Goal: Task Accomplishment & Management: Use online tool/utility

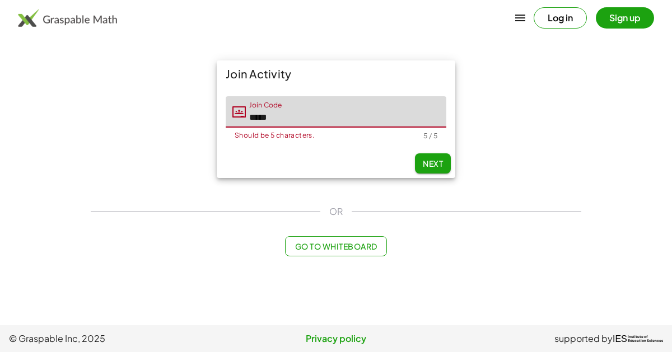
type input "*****"
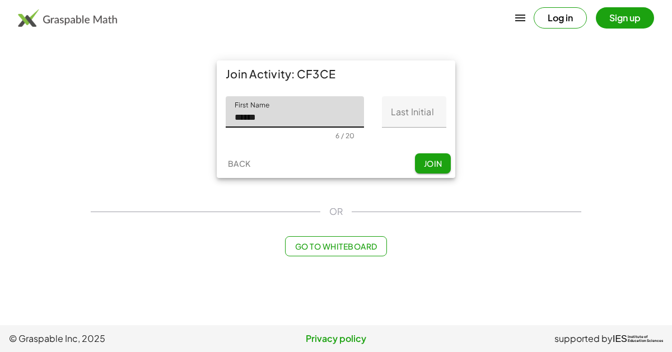
type input "******"
click at [412, 109] on input "Last Initial" at bounding box center [414, 111] width 64 height 31
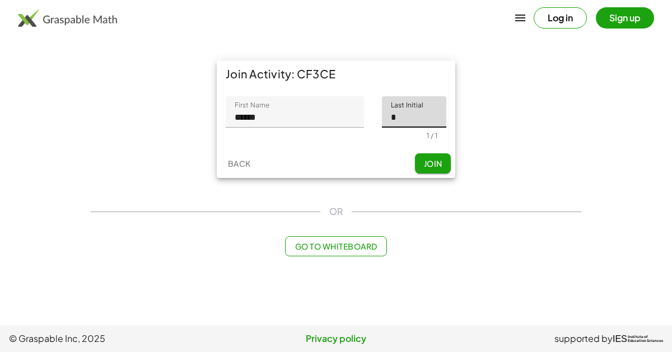
type input "*"
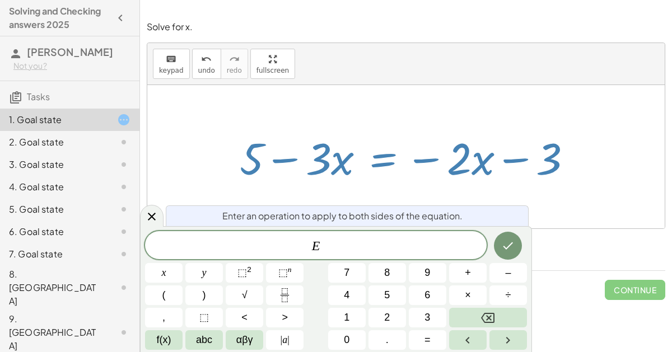
click at [664, 117] on div at bounding box center [406, 156] width 518 height 143
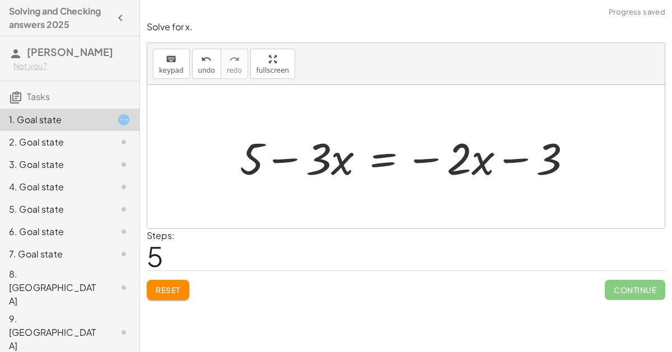
click at [384, 159] on div at bounding box center [410, 157] width 353 height 58
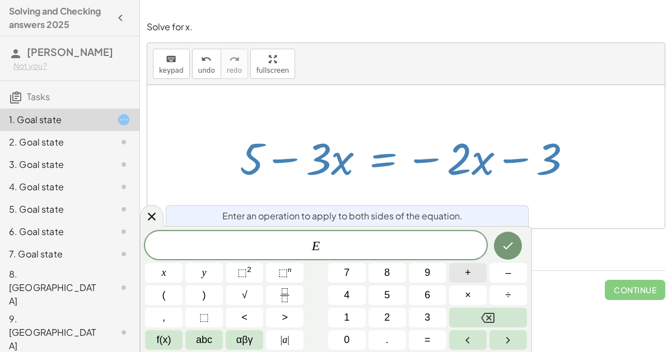
click at [476, 269] on button "+" at bounding box center [468, 273] width 38 height 20
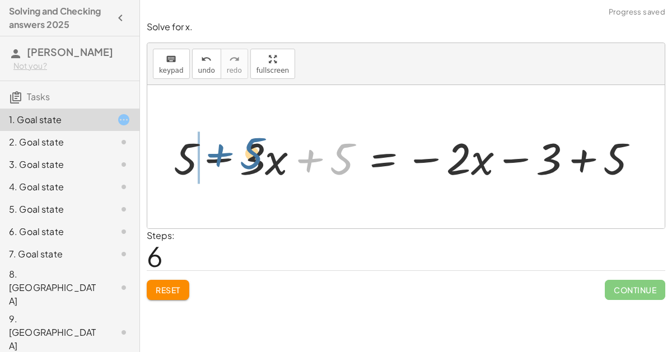
drag, startPoint x: 312, startPoint y: 159, endPoint x: 219, endPoint y: 154, distance: 93.2
click at [219, 154] on div at bounding box center [410, 157] width 485 height 58
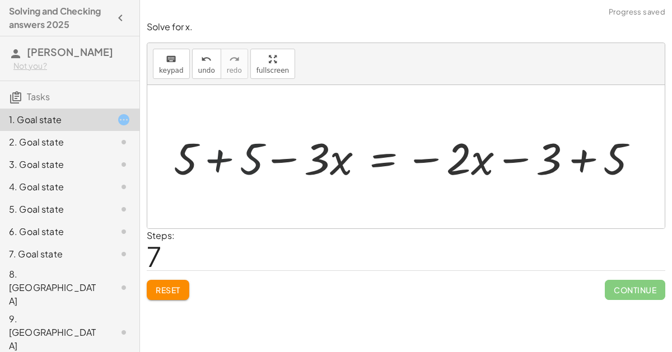
click at [224, 154] on div at bounding box center [410, 157] width 485 height 58
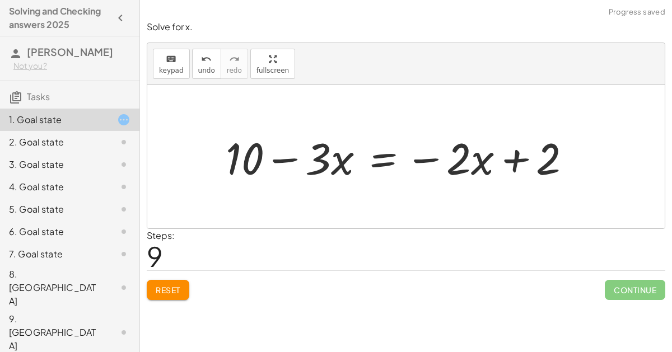
click at [668, 287] on div "Solve for x. keyboard keypad undo undo redo redo fullscreen + 6 − ( + · 3 · x +…" at bounding box center [406, 160] width 532 height 293
click at [378, 159] on div at bounding box center [403, 157] width 366 height 58
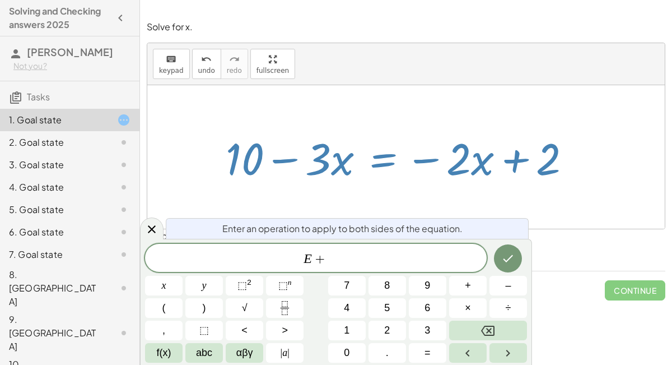
click at [428, 330] on span "3" at bounding box center [428, 330] width 6 height 15
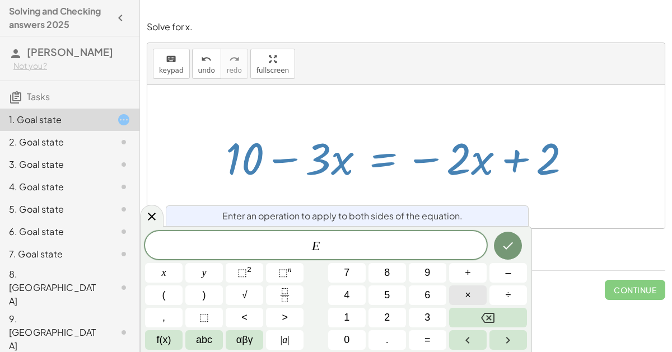
click at [465, 276] on span "+" at bounding box center [468, 273] width 6 height 15
click at [425, 317] on span "3" at bounding box center [428, 317] width 6 height 15
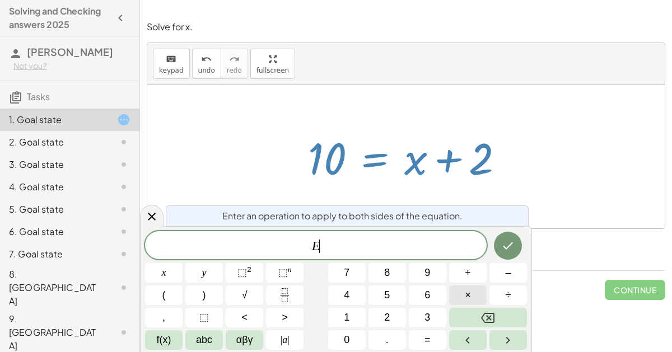
click at [508, 275] on span "–" at bounding box center [508, 273] width 6 height 15
click at [380, 310] on button "2" at bounding box center [388, 318] width 38 height 20
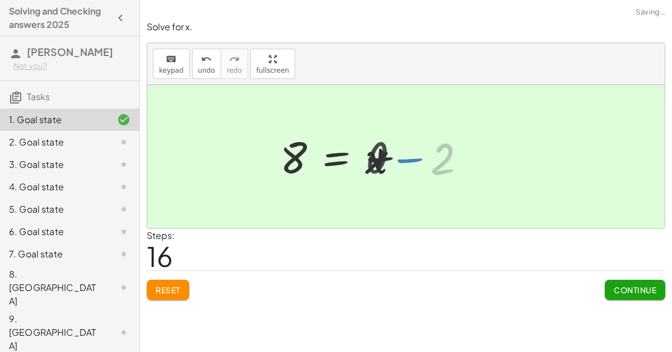
click at [621, 298] on button "Continue" at bounding box center [635, 290] width 61 height 20
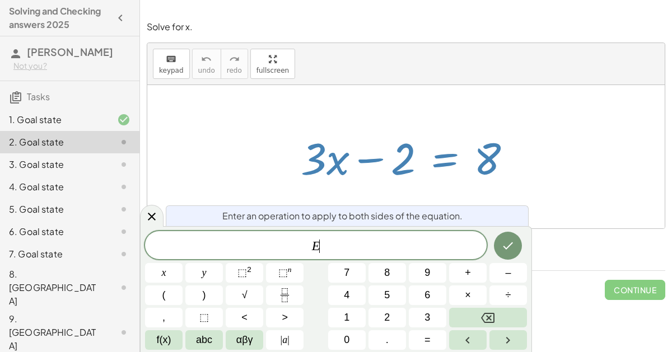
click at [474, 275] on button "+" at bounding box center [468, 273] width 38 height 20
click at [389, 320] on span "2" at bounding box center [387, 317] width 6 height 15
click at [507, 251] on icon "Done" at bounding box center [507, 245] width 13 height 13
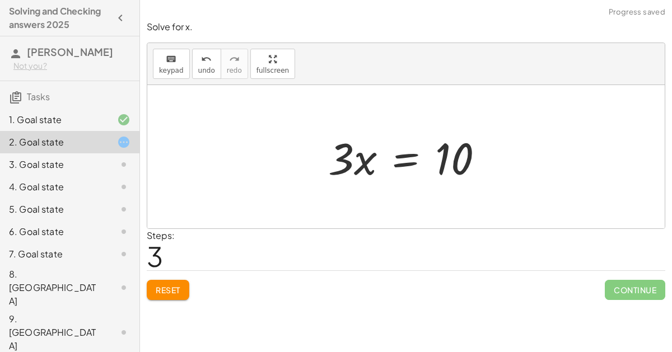
click at [452, 275] on div "Reset Continue" at bounding box center [406, 286] width 519 height 30
click at [445, 257] on div "Steps: 3" at bounding box center [406, 249] width 519 height 41
click at [457, 241] on div "Steps: 3" at bounding box center [406, 249] width 519 height 41
click at [454, 248] on div "Steps: 3" at bounding box center [406, 249] width 519 height 41
click at [443, 250] on div "Steps: 3" at bounding box center [406, 249] width 519 height 41
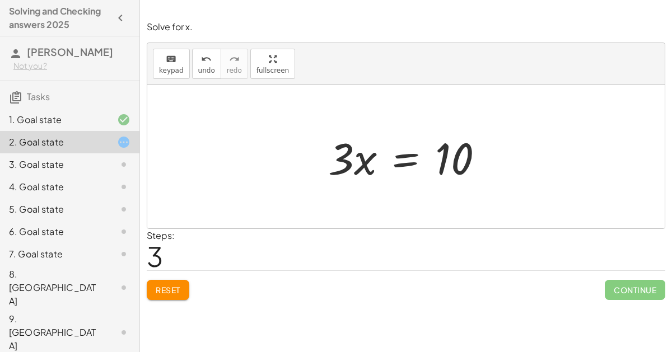
click at [438, 244] on div "Steps: 3" at bounding box center [406, 249] width 519 height 41
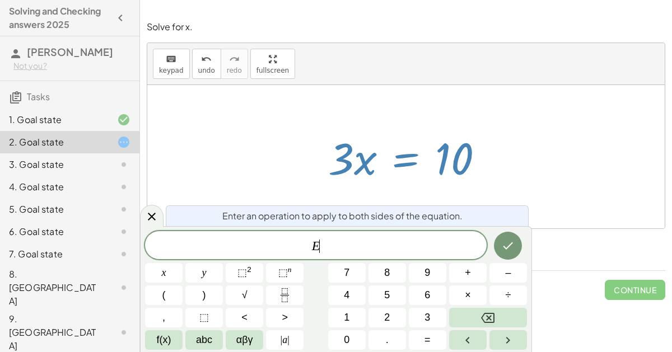
click at [286, 298] on icon "Fraction" at bounding box center [285, 296] width 14 height 14
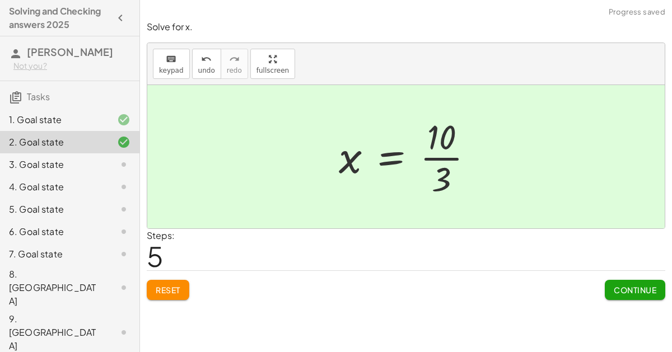
click at [626, 289] on span "Continue" at bounding box center [635, 290] width 43 height 10
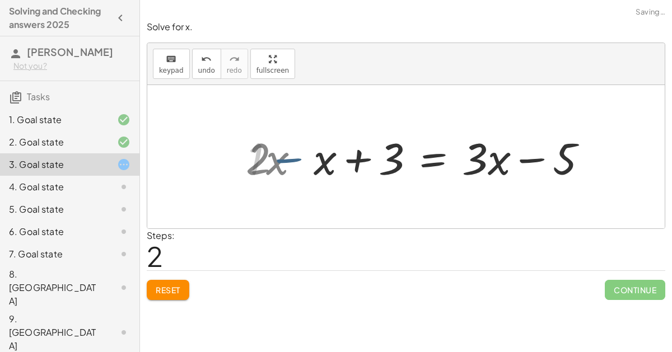
click at [300, 150] on div "+ · 2 · x + 3 − x = + · 3 · x − 5 + · 2 · x + 3 − x = + · 3 · x − 5 · 1 x + · 2…" at bounding box center [451, 157] width 308 height 63
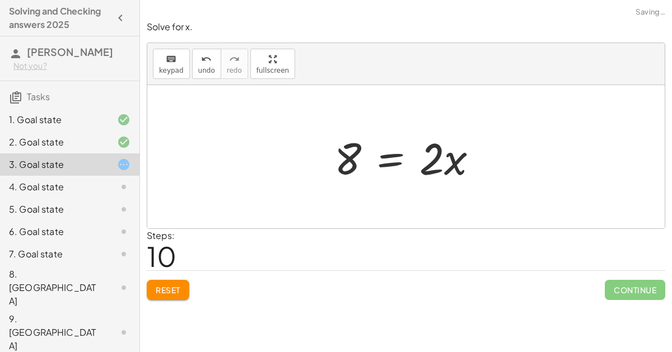
click at [622, 283] on span "Continue" at bounding box center [635, 290] width 61 height 20
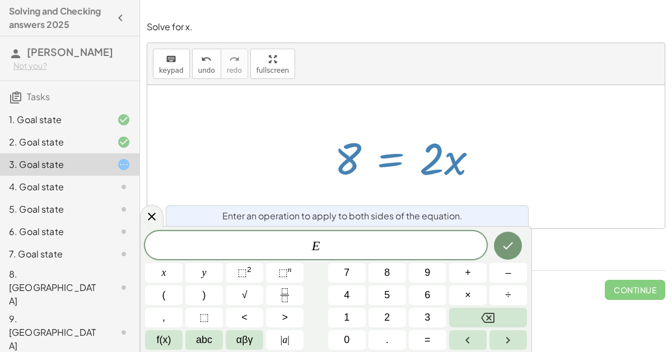
click at [289, 292] on icon "Fraction" at bounding box center [285, 296] width 14 height 14
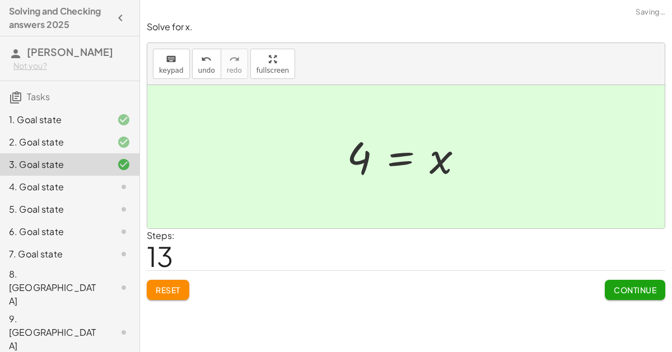
click at [613, 296] on button "Continue" at bounding box center [635, 290] width 61 height 20
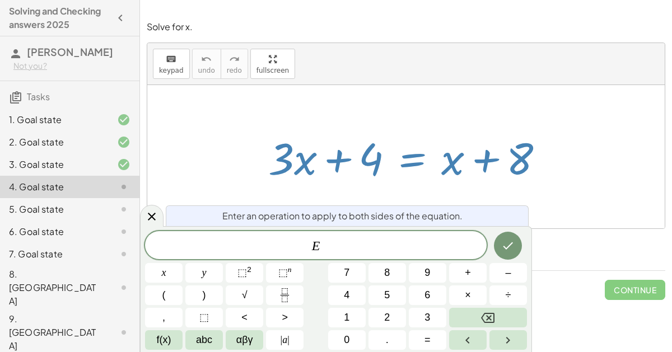
click at [507, 273] on span "–" at bounding box center [508, 273] width 6 height 15
click at [159, 276] on button "x" at bounding box center [164, 273] width 38 height 20
click at [512, 245] on icon "Done" at bounding box center [507, 245] width 13 height 13
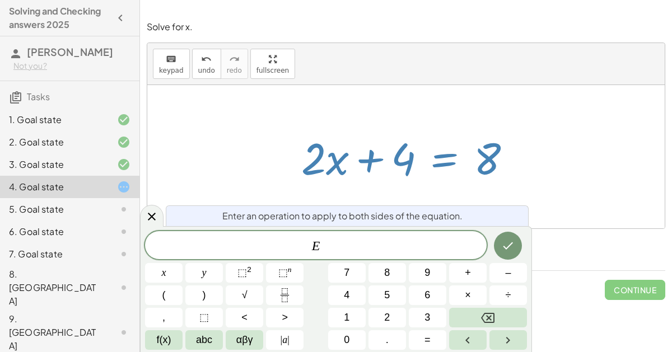
click at [501, 270] on button "–" at bounding box center [509, 273] width 38 height 20
click at [346, 293] on span "4" at bounding box center [347, 295] width 6 height 15
click at [503, 239] on icon "Done" at bounding box center [507, 245] width 13 height 13
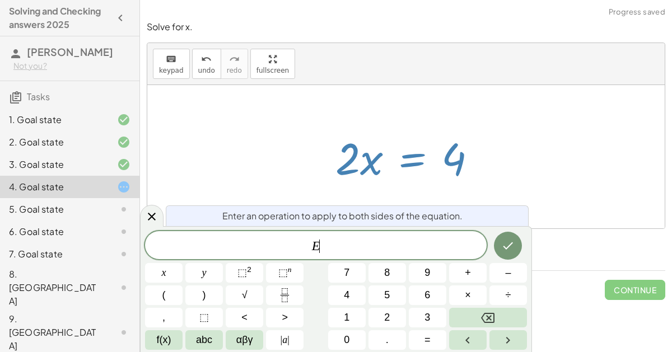
click at [275, 292] on button "Fraction" at bounding box center [285, 296] width 38 height 20
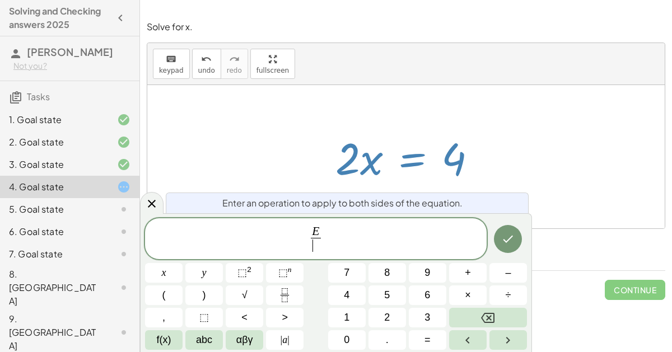
click at [388, 319] on span "2" at bounding box center [387, 317] width 6 height 15
click at [504, 233] on icon "Done" at bounding box center [507, 239] width 13 height 13
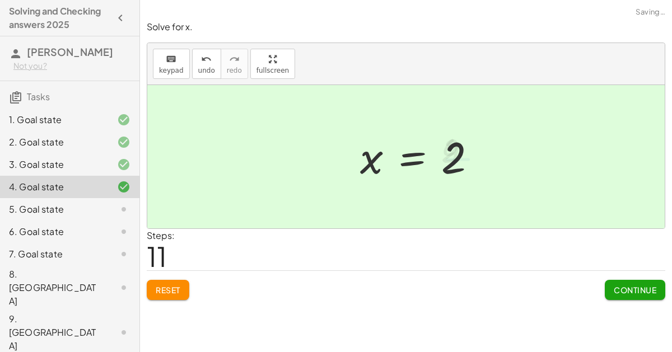
click at [638, 295] on button "Continue" at bounding box center [635, 290] width 61 height 20
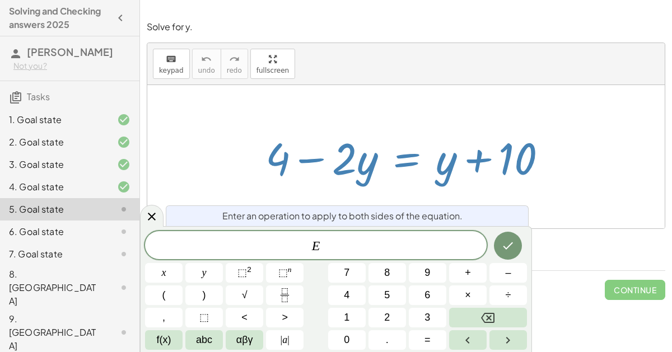
click at [468, 269] on span "+" at bounding box center [468, 273] width 6 height 15
click at [194, 271] on button "y" at bounding box center [204, 273] width 38 height 20
click at [496, 247] on button "Done" at bounding box center [508, 246] width 28 height 28
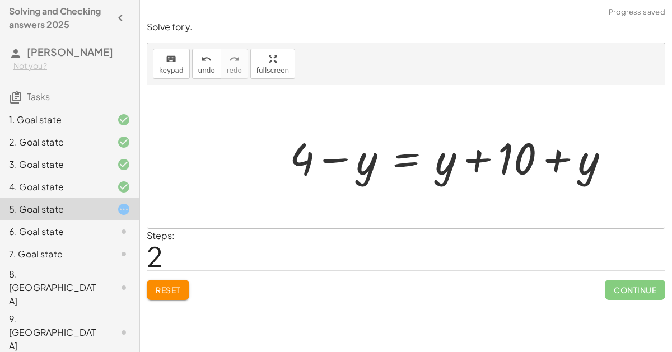
click at [173, 294] on button "Reset" at bounding box center [168, 290] width 43 height 20
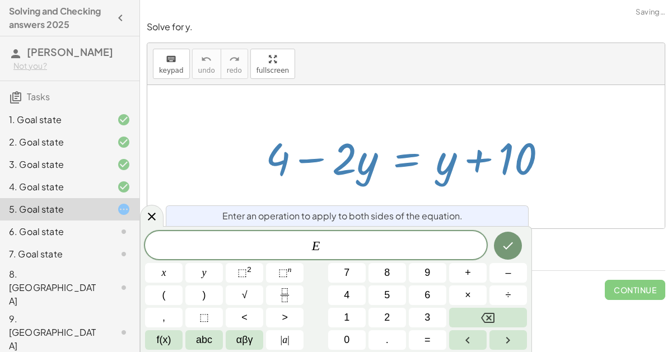
click at [476, 271] on button "+" at bounding box center [468, 273] width 38 height 20
click at [390, 326] on button "2" at bounding box center [388, 318] width 38 height 20
click at [212, 270] on button "y" at bounding box center [204, 273] width 38 height 20
click at [505, 245] on icon "Done" at bounding box center [507, 245] width 13 height 13
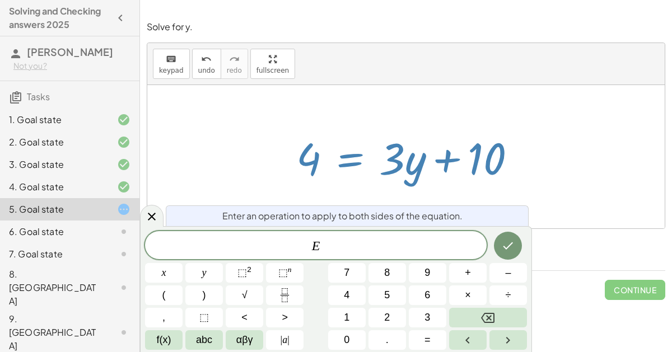
click at [507, 272] on span "–" at bounding box center [508, 273] width 6 height 15
click at [346, 318] on span "1" at bounding box center [347, 317] width 6 height 15
click at [350, 333] on button "0" at bounding box center [347, 341] width 38 height 20
click at [506, 234] on button "Done" at bounding box center [508, 246] width 28 height 28
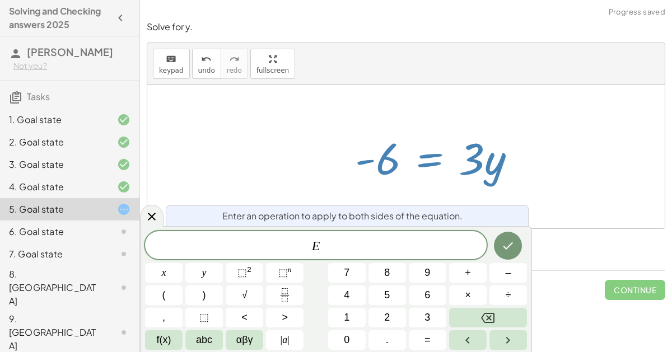
click at [282, 294] on icon "Fraction" at bounding box center [285, 292] width 6 height 6
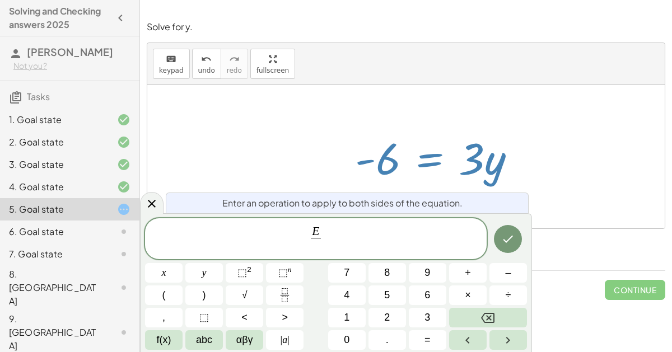
click at [423, 322] on button "3" at bounding box center [428, 318] width 38 height 20
click at [506, 239] on icon "Done" at bounding box center [507, 239] width 13 height 13
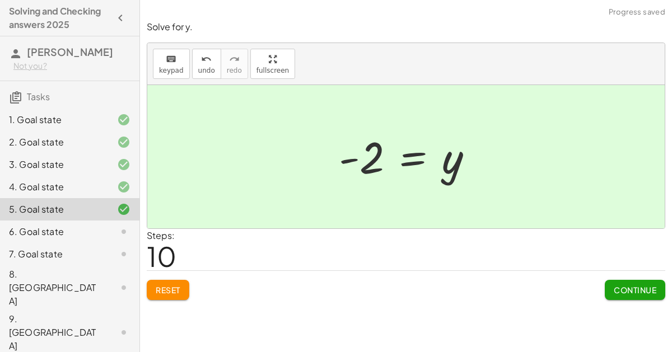
click at [646, 296] on button "Continue" at bounding box center [635, 290] width 61 height 20
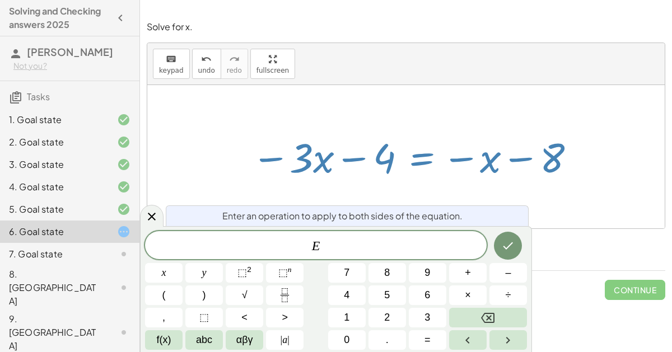
click at [471, 268] on span "+" at bounding box center [468, 273] width 6 height 15
click at [386, 272] on span "8" at bounding box center [387, 273] width 6 height 15
click at [512, 247] on icon "Done" at bounding box center [507, 245] width 13 height 13
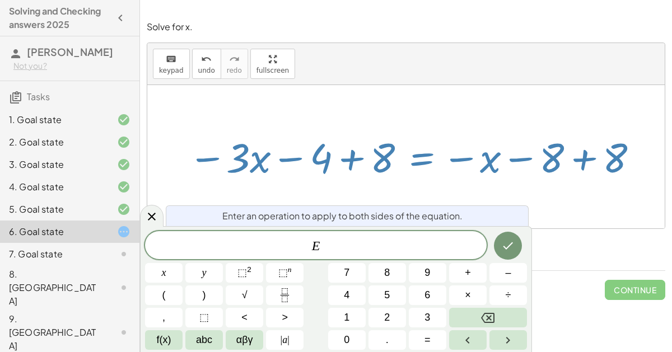
click at [467, 272] on span "+" at bounding box center [468, 273] width 6 height 15
click at [433, 317] on button "3" at bounding box center [428, 318] width 38 height 20
click at [157, 271] on button "x" at bounding box center [164, 273] width 38 height 20
click at [504, 249] on icon "Done" at bounding box center [507, 245] width 13 height 13
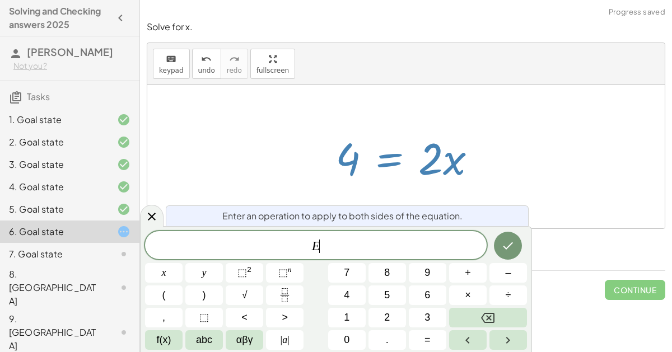
click at [285, 293] on icon "Fraction" at bounding box center [285, 296] width 14 height 14
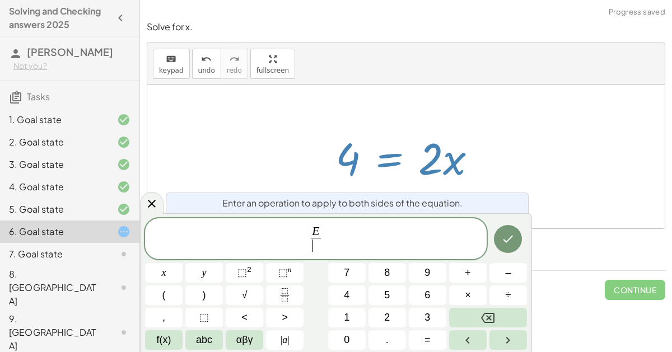
click at [383, 319] on button "2" at bounding box center [388, 318] width 38 height 20
click at [505, 234] on icon "Done" at bounding box center [507, 239] width 13 height 13
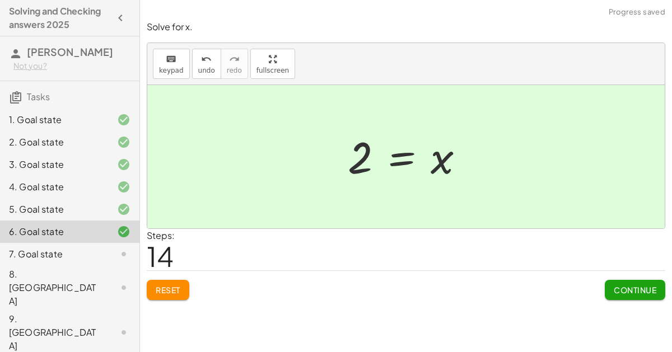
click at [647, 285] on span "Continue" at bounding box center [635, 290] width 43 height 10
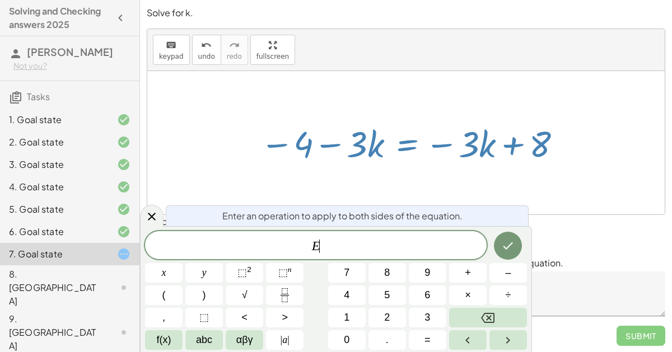
click at [476, 276] on button "+" at bounding box center [468, 273] width 38 height 20
click at [416, 318] on button "3" at bounding box center [428, 318] width 38 height 20
click at [505, 235] on button "Done" at bounding box center [508, 246] width 28 height 28
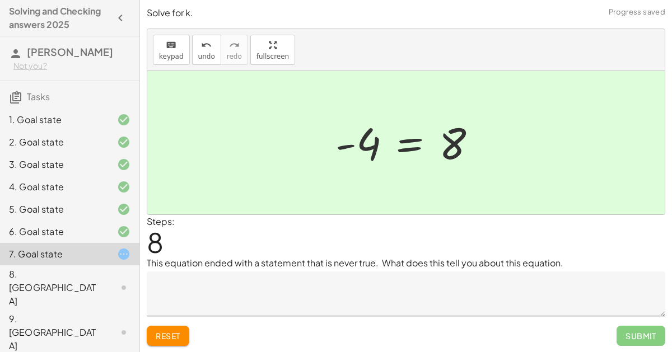
click at [653, 327] on span "Submit" at bounding box center [641, 336] width 49 height 20
click at [652, 331] on span "Submit" at bounding box center [641, 336] width 49 height 20
click at [649, 337] on span "Submit" at bounding box center [641, 336] width 49 height 20
click at [653, 334] on span "Submit" at bounding box center [641, 336] width 49 height 20
click at [654, 341] on span "Submit" at bounding box center [641, 336] width 49 height 20
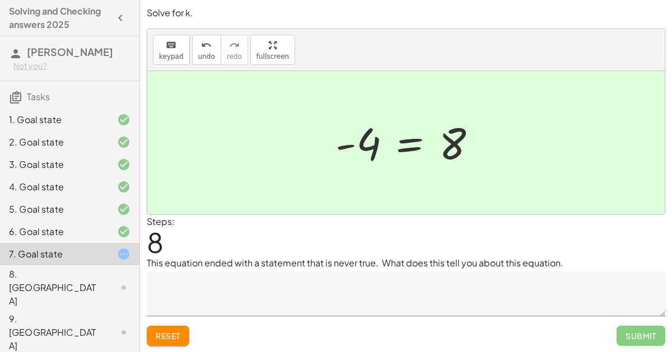
click at [636, 331] on span "Submit" at bounding box center [641, 336] width 49 height 20
click at [644, 345] on span "Submit" at bounding box center [641, 336] width 49 height 20
click at [644, 341] on span "Submit" at bounding box center [641, 336] width 49 height 20
click at [110, 281] on div at bounding box center [114, 287] width 31 height 13
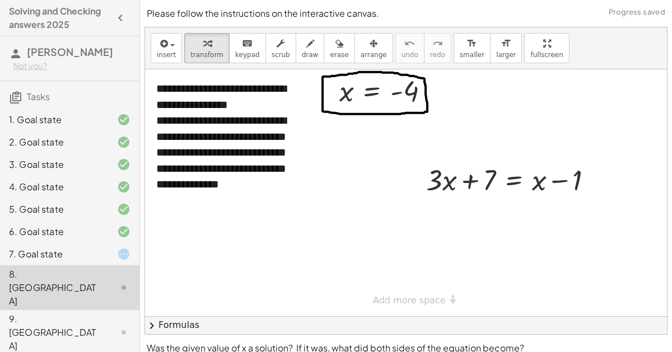
click at [107, 310] on div "9. [GEOGRAPHIC_DATA]" at bounding box center [70, 332] width 140 height 45
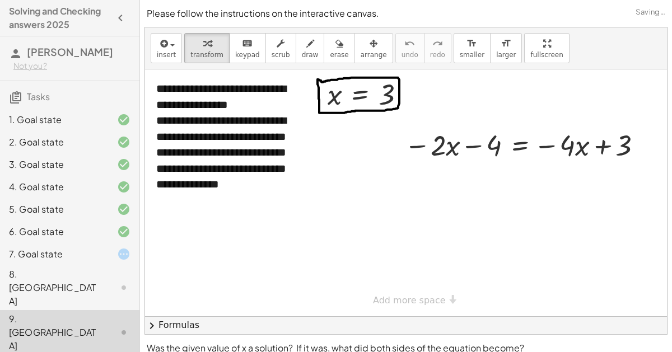
click at [81, 336] on div "1. Goal state 2. Goal state 3. Goal state 4. Goal state 5. Goal state 6. Goal s…" at bounding box center [70, 254] width 140 height 300
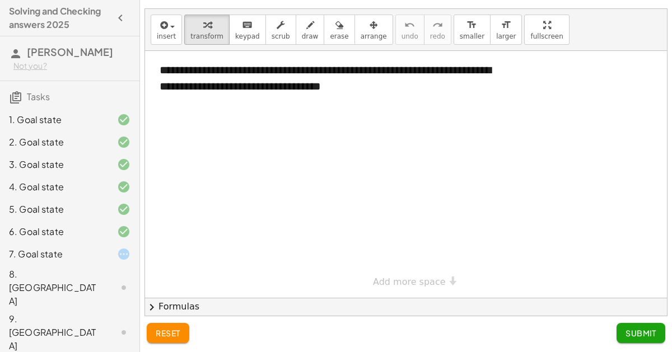
scroll to position [18, 0]
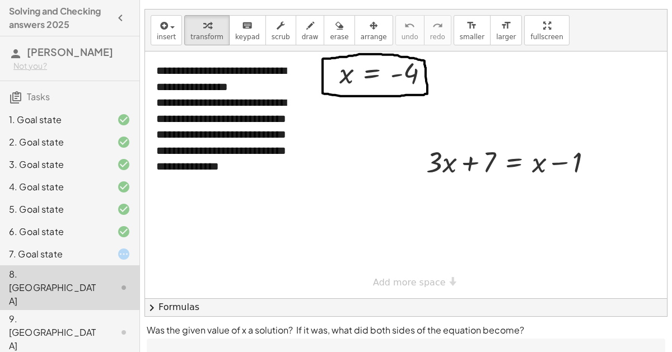
click at [121, 253] on icon at bounding box center [123, 254] width 13 height 13
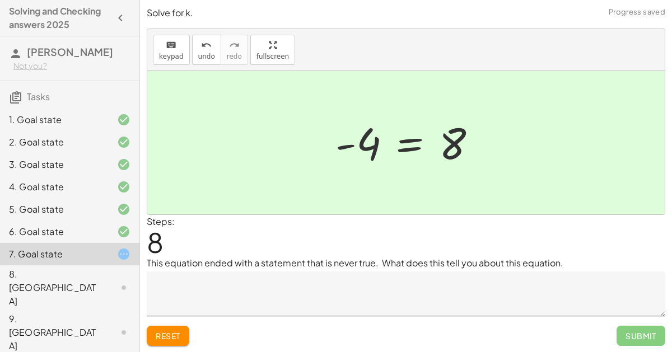
click at [584, 292] on textarea at bounding box center [406, 294] width 519 height 45
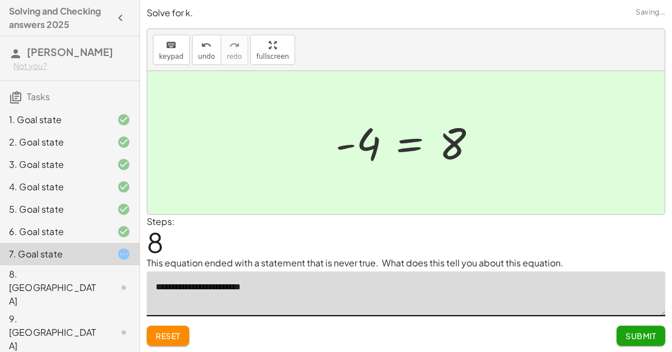
type textarea "**********"
click at [642, 337] on span "Submit" at bounding box center [641, 336] width 31 height 10
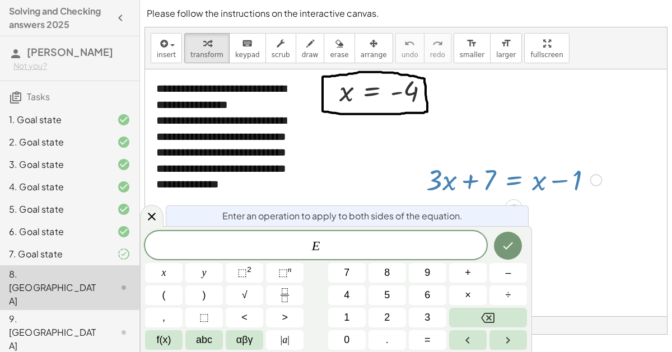
click at [470, 268] on span "+" at bounding box center [468, 273] width 6 height 15
click at [498, 322] on button "Backspace" at bounding box center [488, 318] width 78 height 20
click at [502, 271] on button "–" at bounding box center [509, 273] width 38 height 20
click at [162, 273] on span "x" at bounding box center [164, 273] width 4 height 15
click at [504, 244] on icon "Done" at bounding box center [507, 245] width 13 height 13
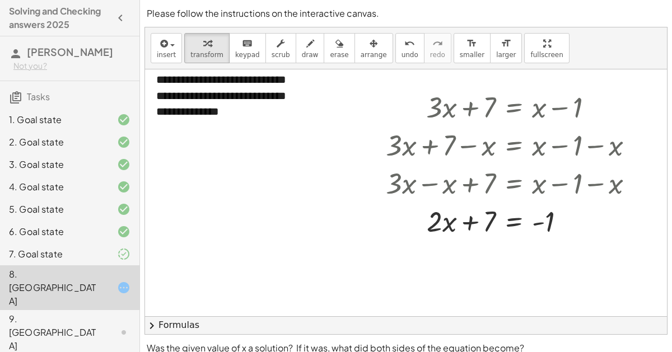
scroll to position [72, 0]
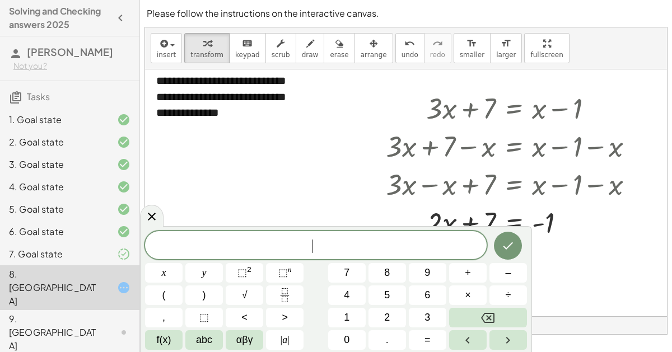
click at [510, 275] on span "–" at bounding box center [508, 273] width 6 height 15
click at [345, 273] on span "7" at bounding box center [347, 273] width 6 height 15
click at [501, 239] on button "Done" at bounding box center [508, 246] width 28 height 28
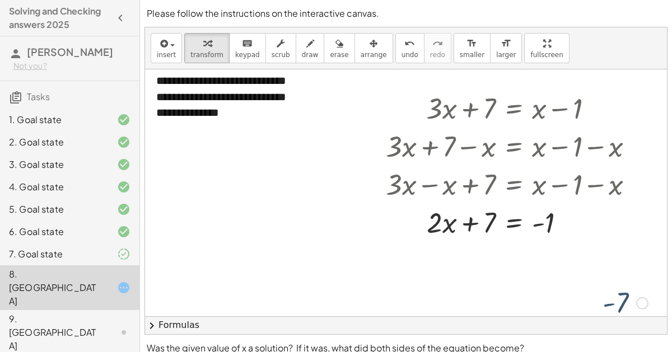
scroll to position [68, 0]
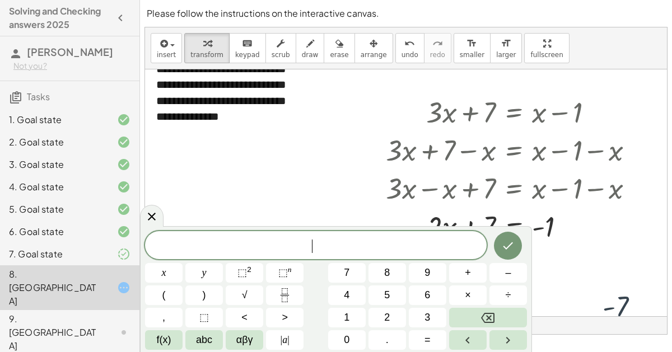
click at [626, 318] on button "chevron_right Formulas" at bounding box center [406, 326] width 522 height 18
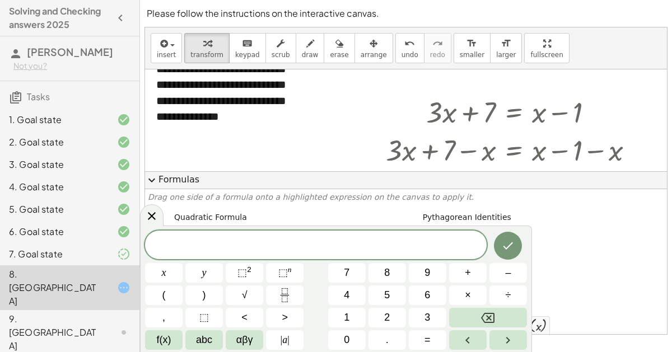
click at [257, 213] on div "Quadratic Formula + · a · x 2 + · b · x + c = 0 ⇔ x = · ( − b ± 2 √ ( + b 2 − ·…" at bounding box center [266, 248] width 189 height 80
click at [152, 213] on icon at bounding box center [151, 216] width 13 height 13
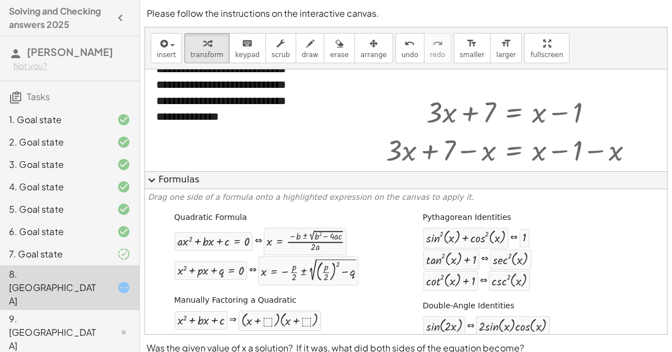
scroll to position [66, 0]
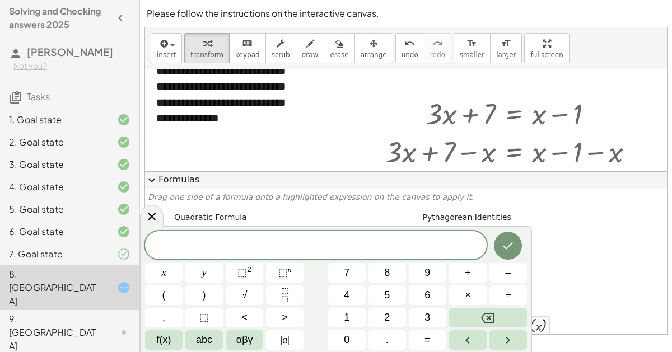
click at [148, 187] on span "expand_more" at bounding box center [151, 180] width 13 height 13
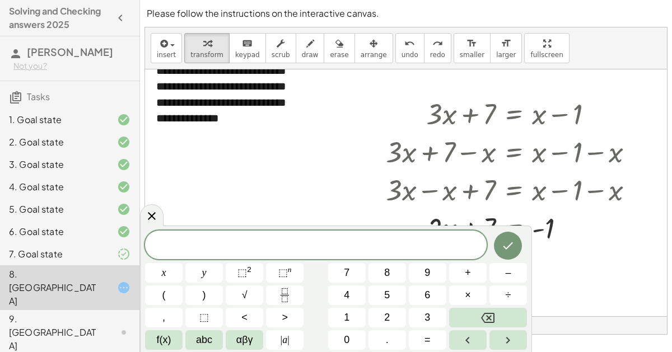
click at [506, 277] on span "–" at bounding box center [508, 273] width 6 height 15
click at [349, 292] on span "4" at bounding box center [347, 295] width 6 height 15
click at [498, 248] on button "Done" at bounding box center [508, 246] width 28 height 28
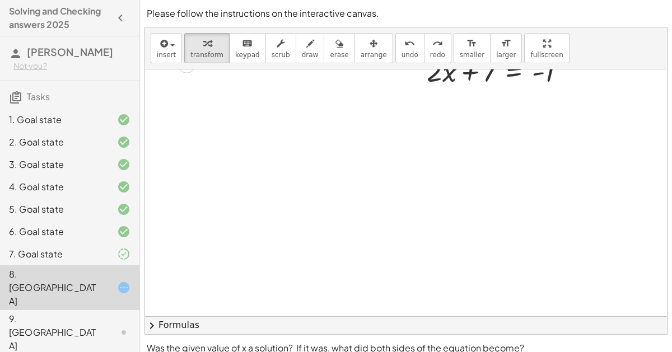
scroll to position [248, 0]
click at [119, 310] on div "7. Goal state" at bounding box center [70, 332] width 140 height 45
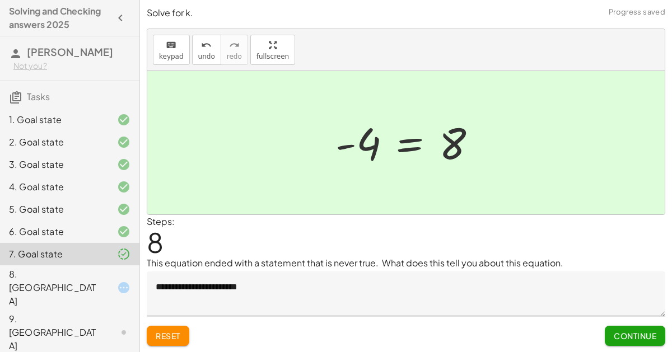
click at [637, 337] on span "Continue" at bounding box center [635, 336] width 43 height 10
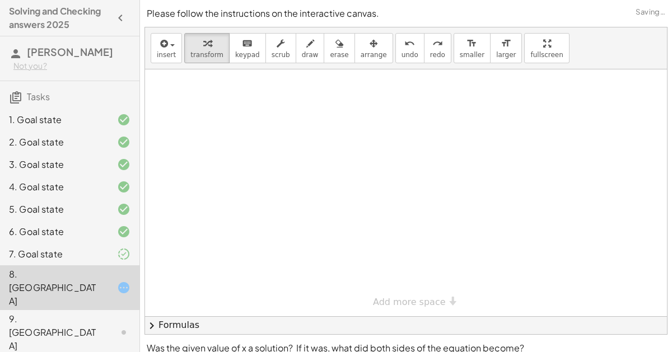
click at [116, 255] on div at bounding box center [114, 254] width 31 height 13
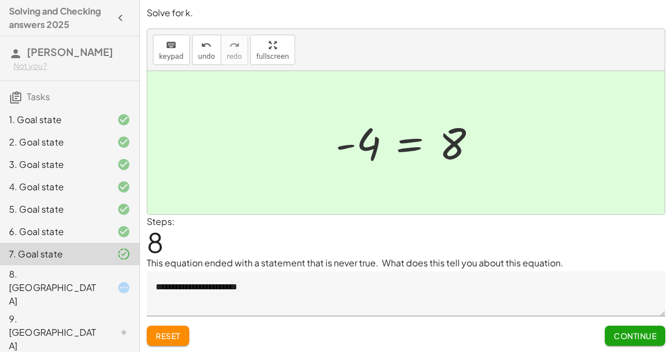
click at [73, 272] on div "8. [GEOGRAPHIC_DATA]" at bounding box center [54, 288] width 90 height 40
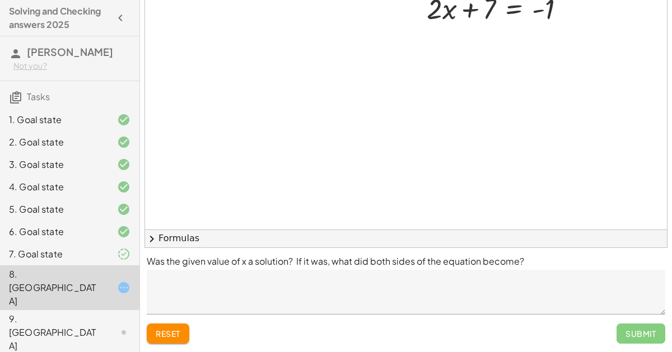
scroll to position [87, 0]
click at [310, 290] on textarea at bounding box center [406, 292] width 519 height 45
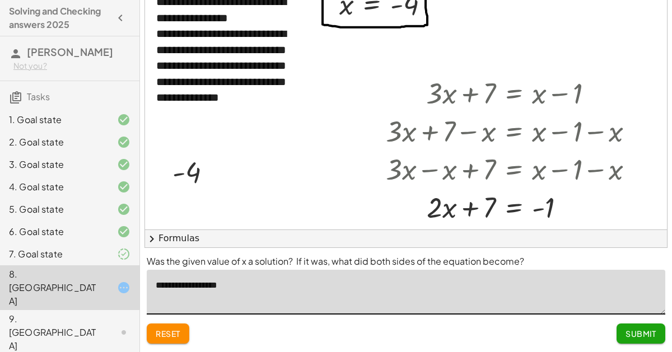
type textarea "**********"
click at [646, 342] on button "Submit" at bounding box center [641, 334] width 49 height 20
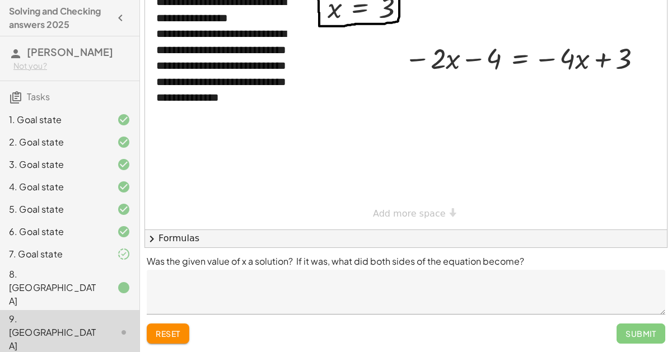
click at [285, 281] on textarea at bounding box center [406, 292] width 519 height 45
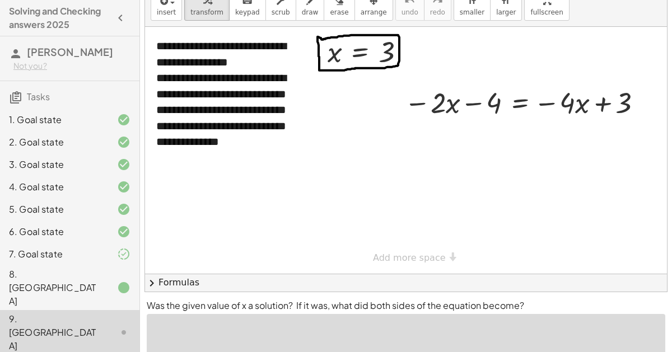
scroll to position [42, 0]
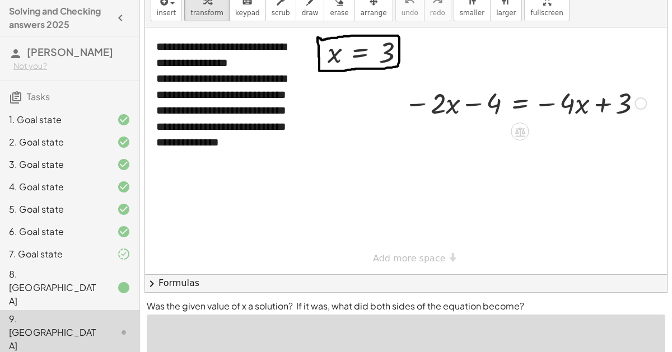
click at [521, 103] on div at bounding box center [525, 102] width 253 height 38
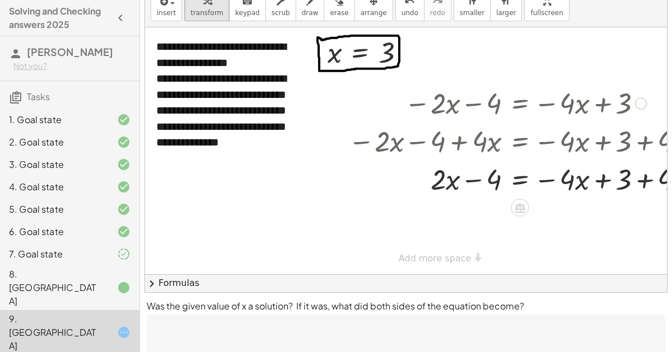
click at [443, 142] on div at bounding box center [528, 141] width 370 height 38
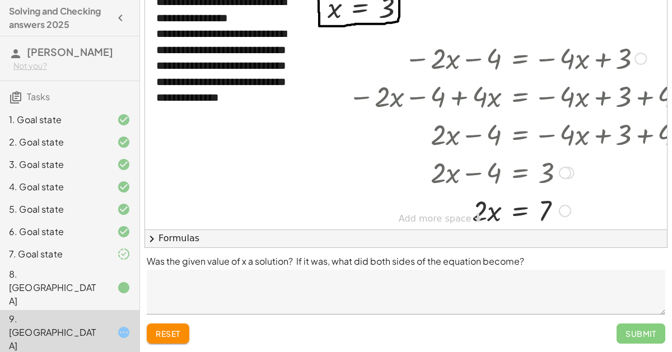
scroll to position [17, 0]
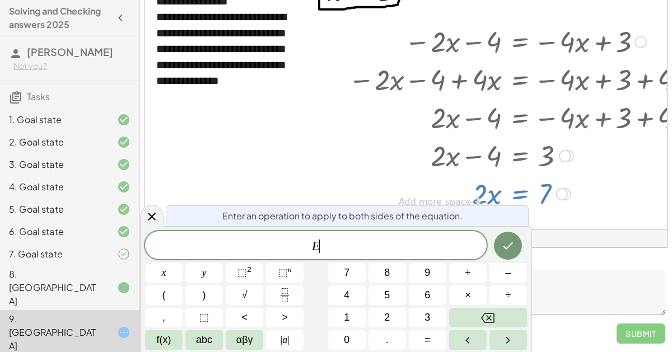
click at [290, 293] on icon "Fraction" at bounding box center [285, 296] width 14 height 14
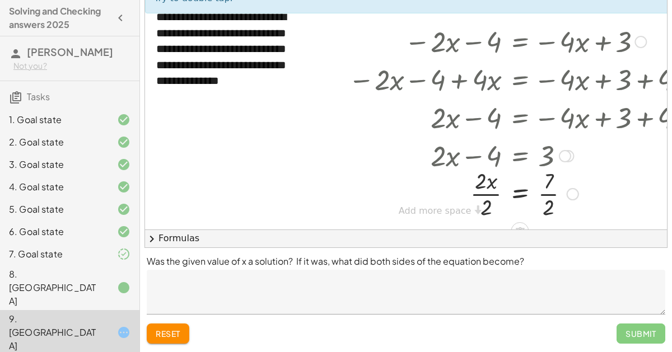
click at [661, 332] on div "Submit" at bounding box center [641, 334] width 49 height 20
click at [633, 306] on textarea at bounding box center [406, 292] width 519 height 45
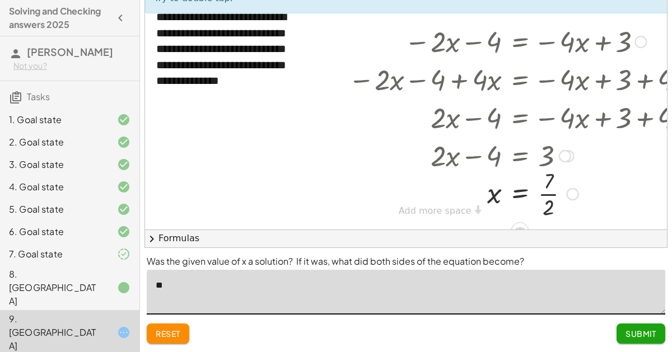
type textarea "*"
type textarea "**********"
click at [645, 333] on span "Submit" at bounding box center [641, 334] width 31 height 10
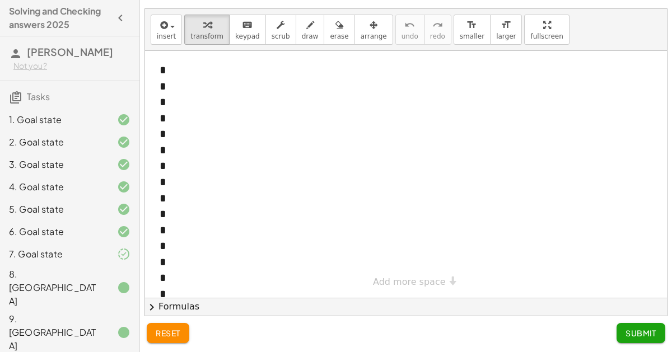
scroll to position [18, 0]
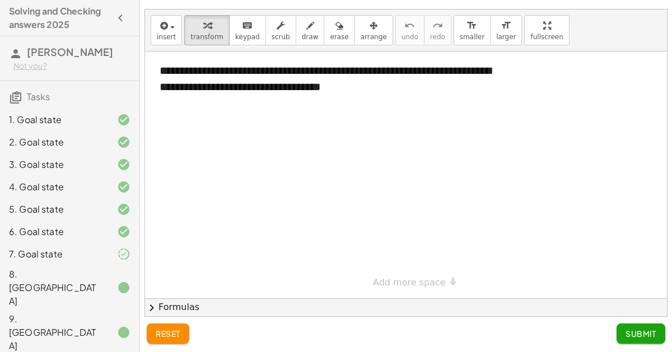
click at [647, 332] on span "Submit" at bounding box center [641, 334] width 31 height 10
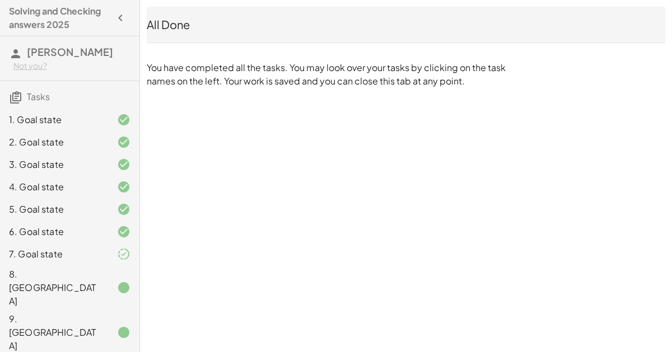
click at [113, 281] on div at bounding box center [114, 287] width 31 height 13
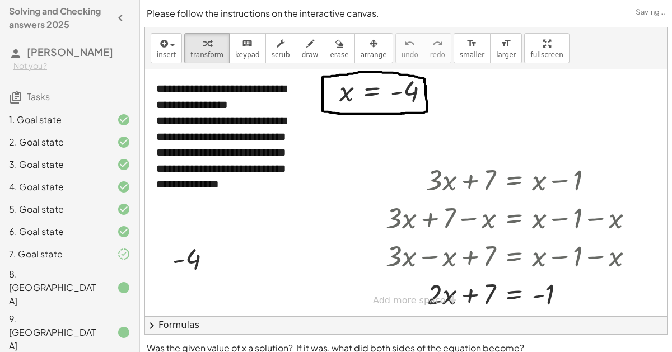
click at [26, 280] on div "8. [GEOGRAPHIC_DATA]" at bounding box center [54, 288] width 90 height 40
click at [34, 269] on div "8. [GEOGRAPHIC_DATA]" at bounding box center [54, 288] width 90 height 40
click at [94, 260] on div "7. Goal state" at bounding box center [54, 254] width 90 height 13
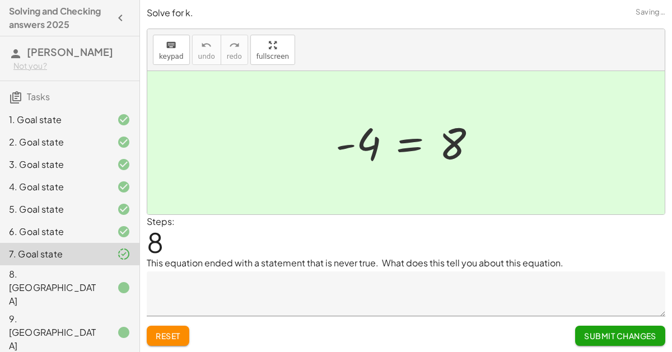
click at [62, 281] on div "8. [GEOGRAPHIC_DATA]" at bounding box center [54, 288] width 90 height 40
